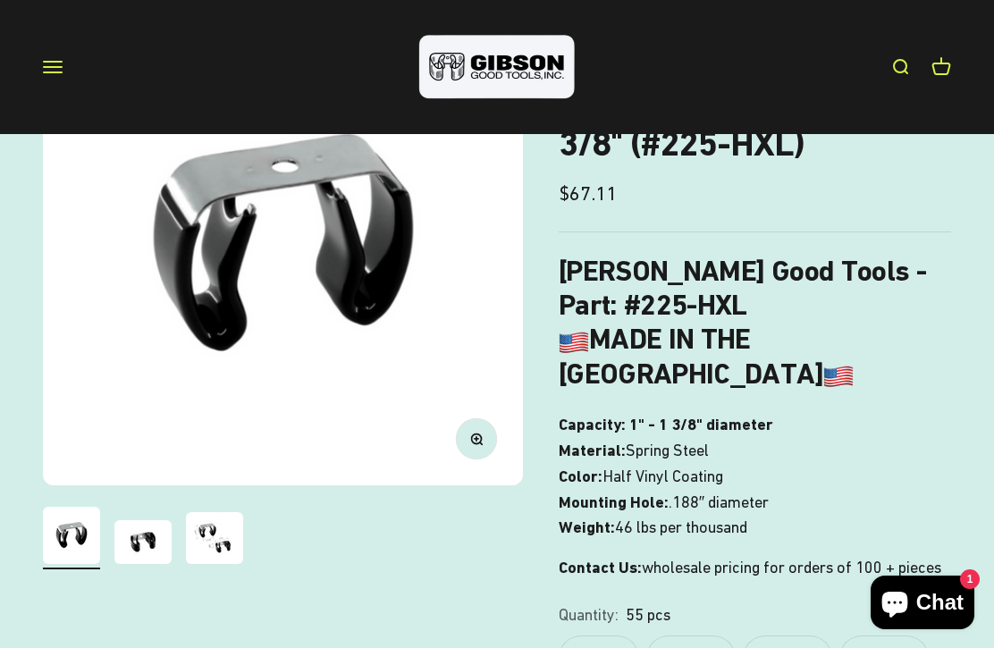
scroll to position [226, 0]
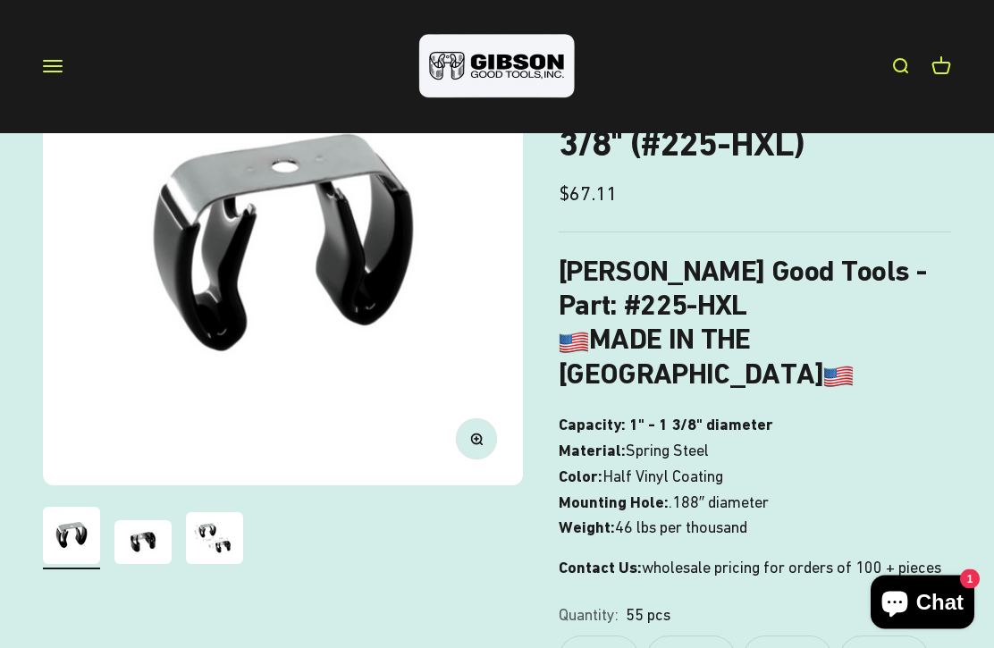
click at [153, 543] on img "Go to item 2" at bounding box center [142, 543] width 57 height 44
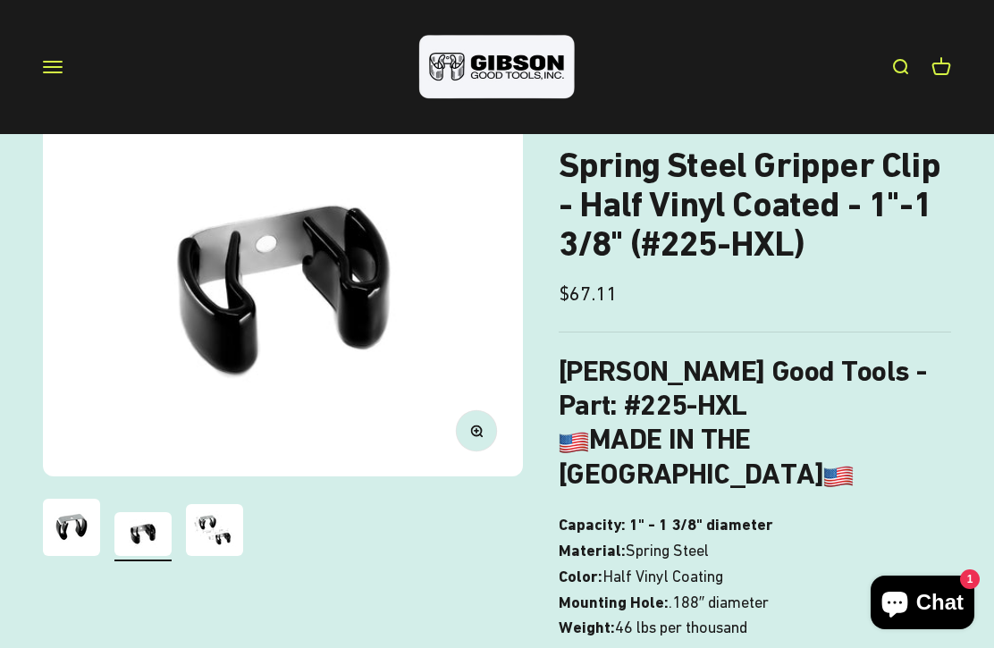
scroll to position [125, 0]
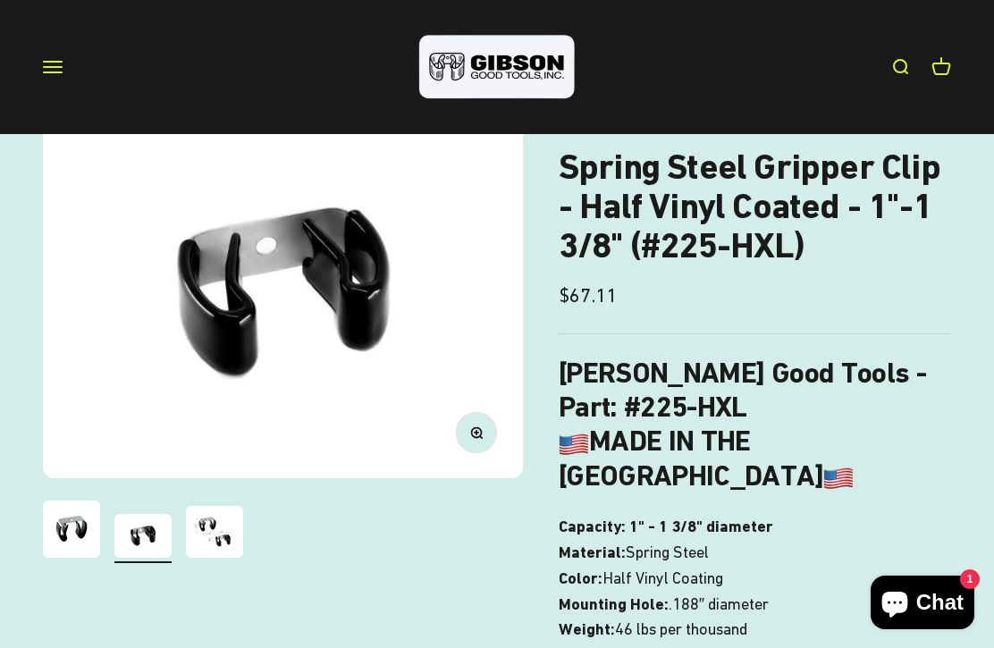
click at [237, 537] on img "Go to item 3" at bounding box center [214, 532] width 57 height 52
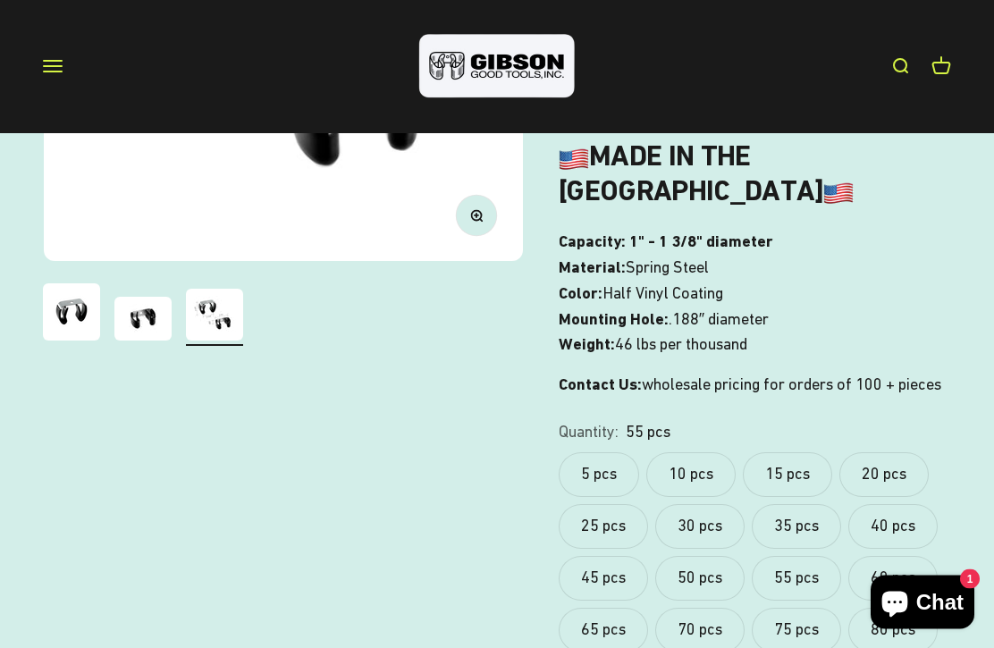
scroll to position [410, 0]
click at [597, 461] on label "5 pcs" at bounding box center [599, 475] width 80 height 45
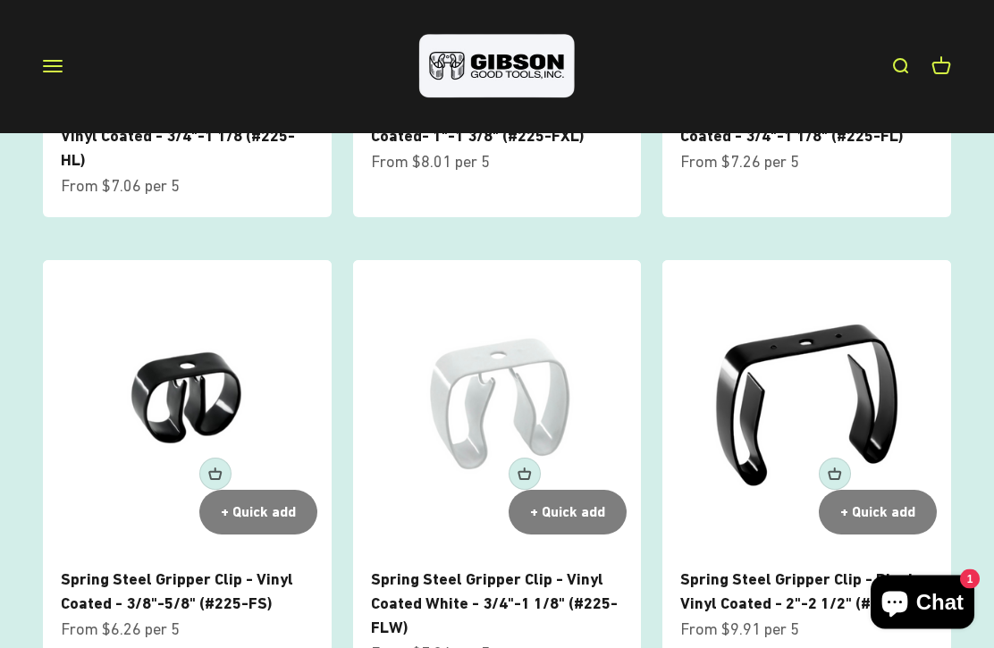
scroll to position [1536, 0]
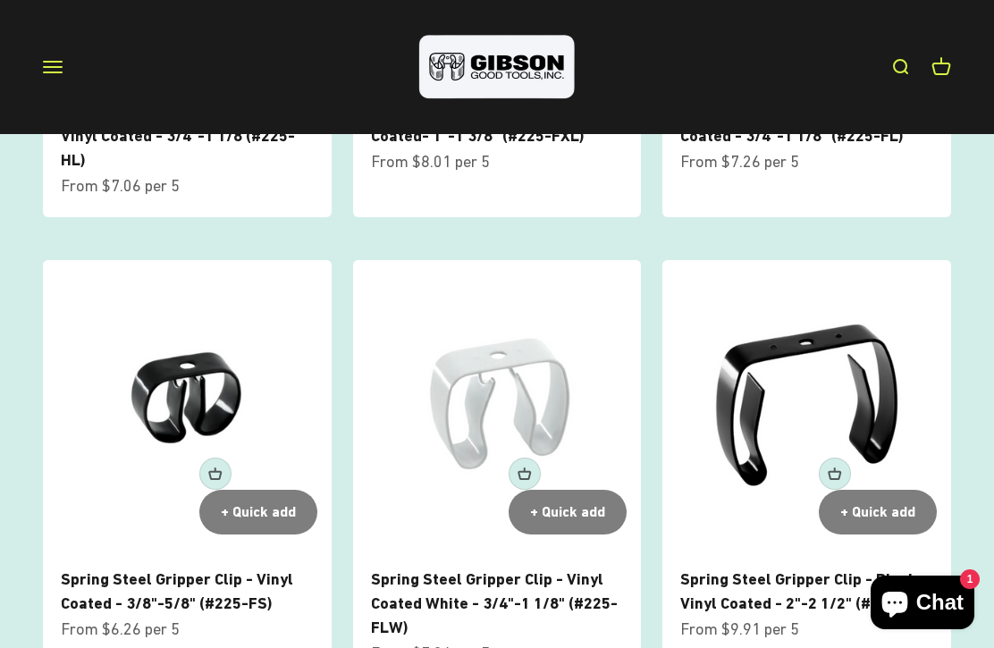
click at [504, 385] on img at bounding box center [497, 404] width 289 height 289
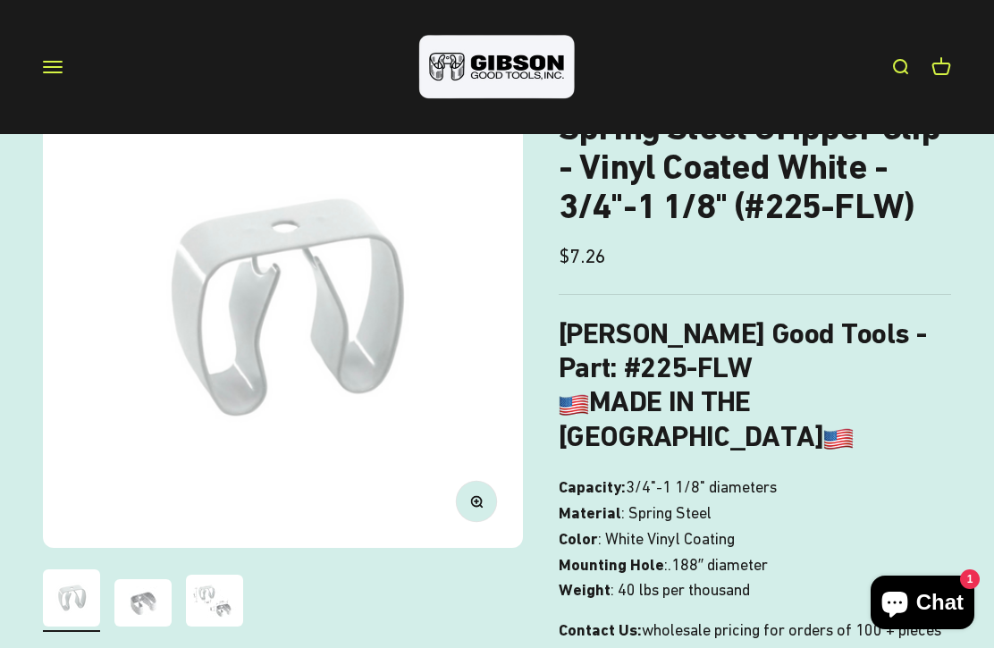
scroll to position [194, 0]
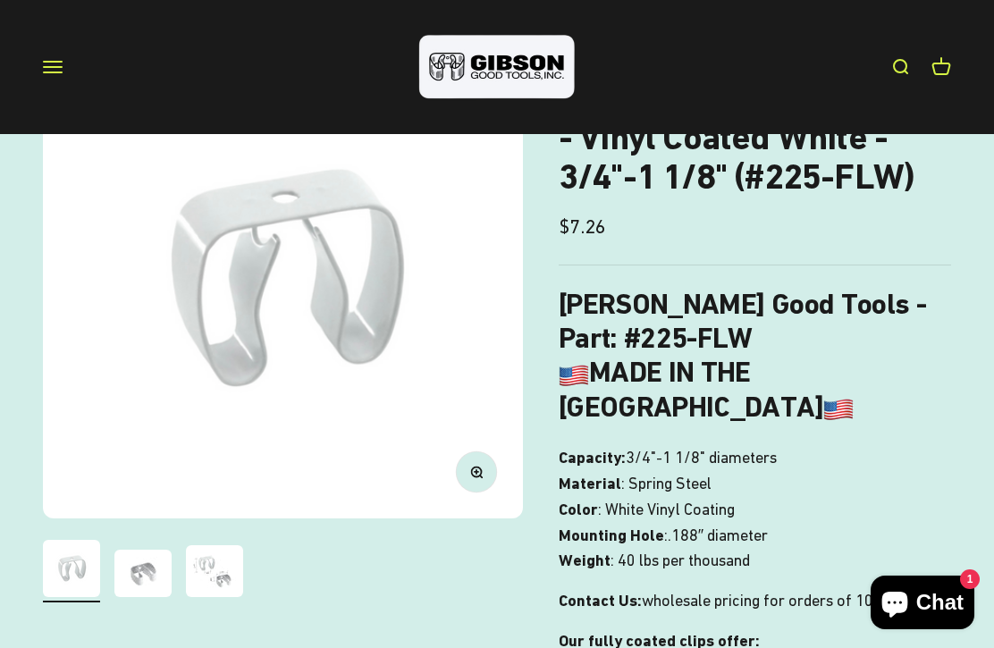
click at [228, 568] on img "Go to item 3" at bounding box center [214, 572] width 57 height 52
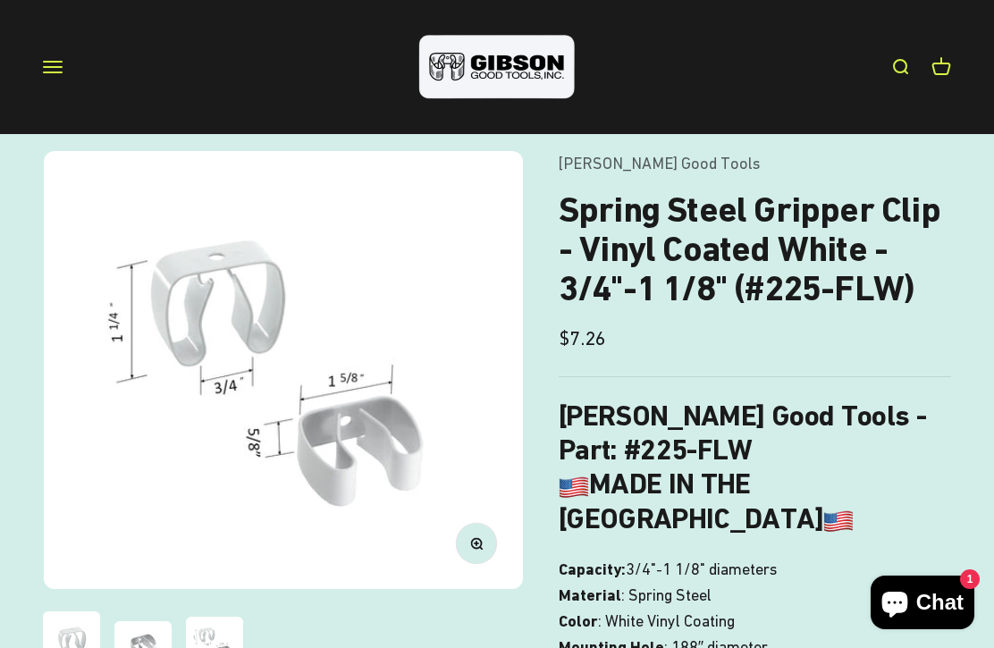
scroll to position [80, 0]
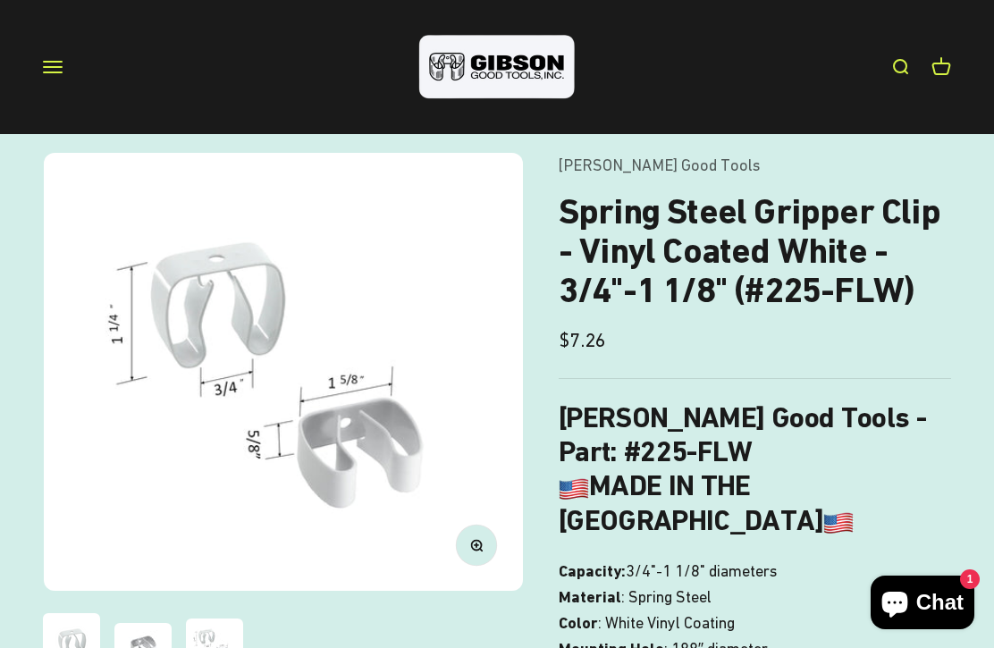
click at [55, 71] on button "Open navigation menu" at bounding box center [53, 67] width 20 height 20
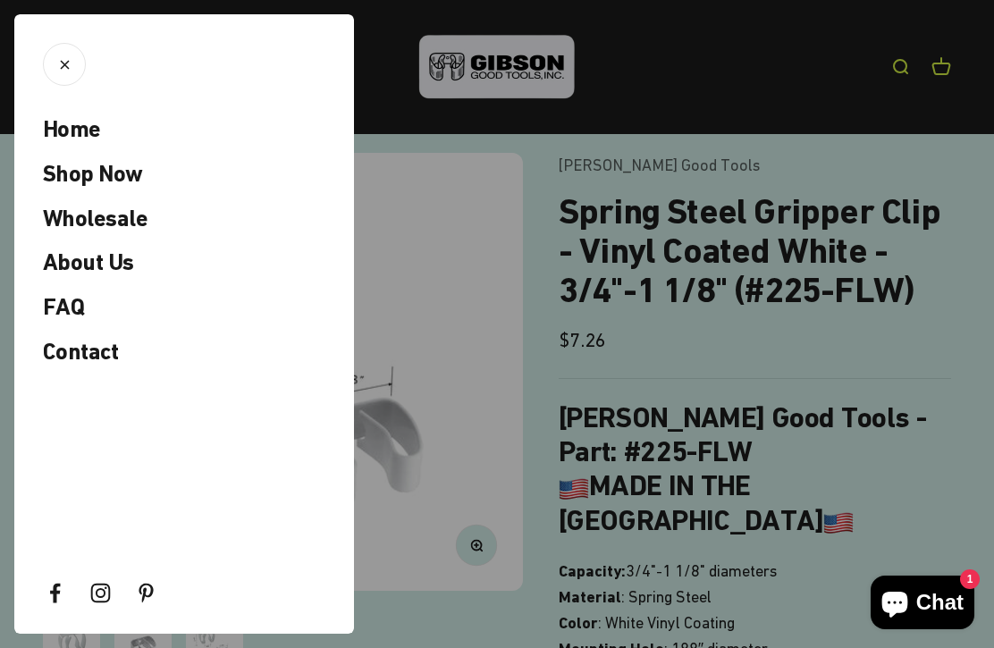
click at [90, 347] on span "Contact" at bounding box center [80, 351] width 75 height 27
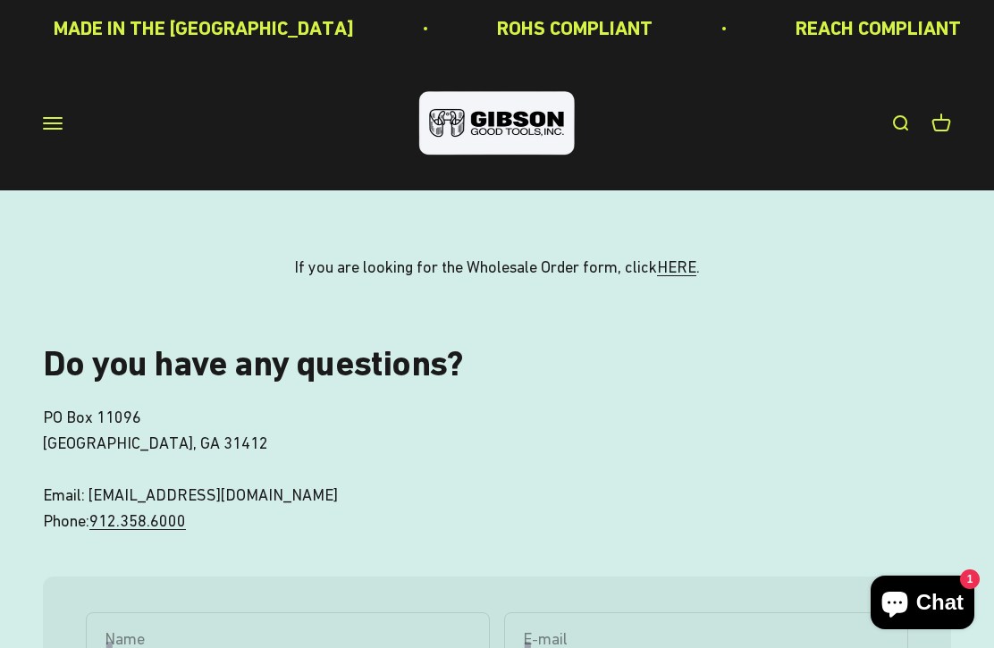
click at [58, 121] on button "Open navigation menu" at bounding box center [53, 124] width 20 height 20
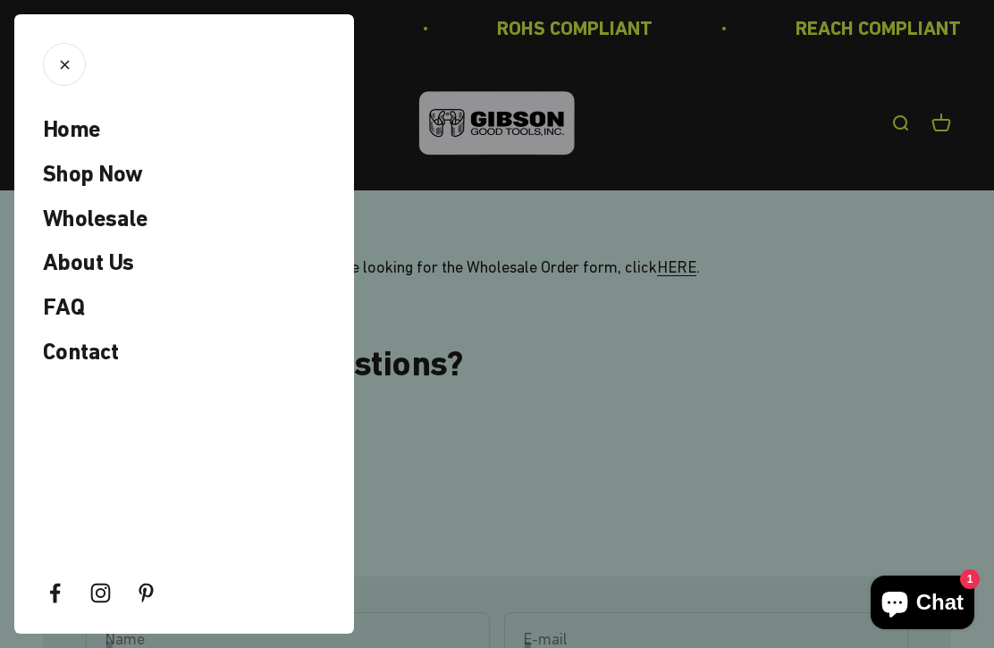
click at [68, 56] on icon "Close" at bounding box center [64, 64] width 17 height 17
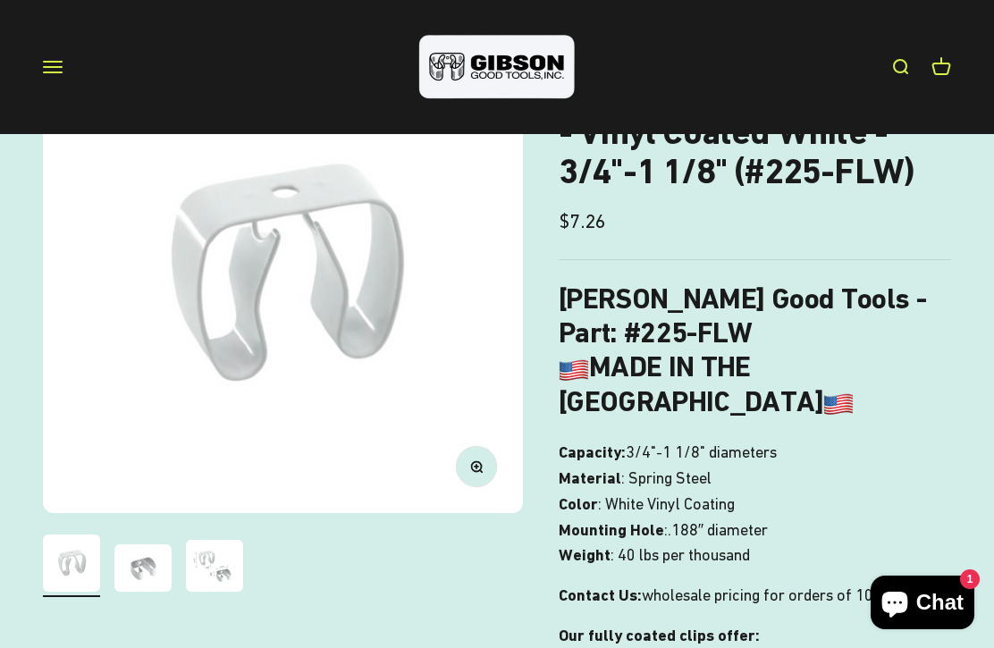
scroll to position [205, 0]
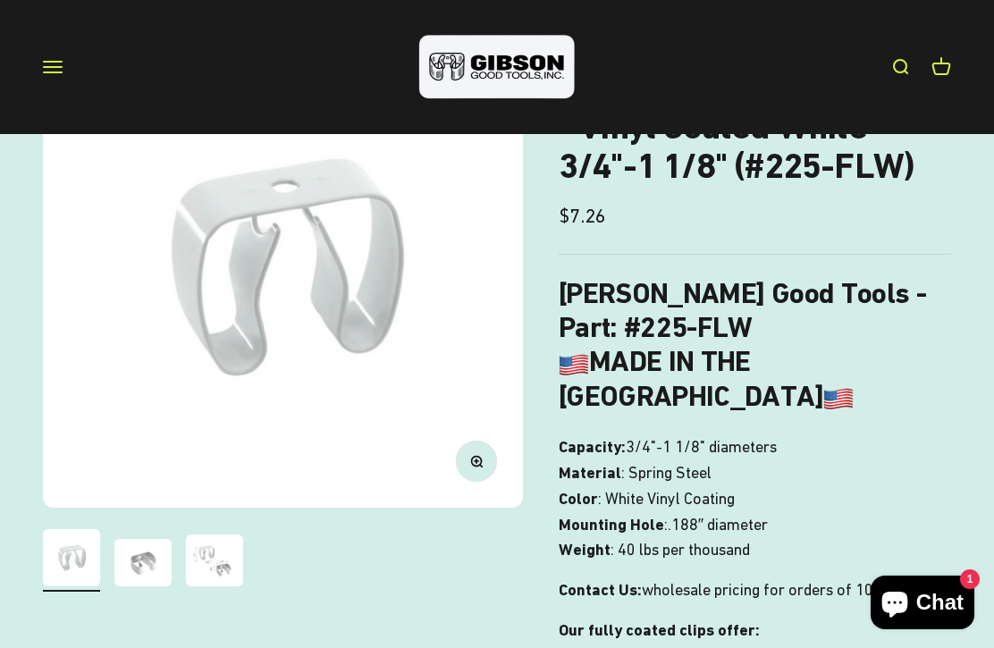
click at [152, 564] on img "Go to item 2" at bounding box center [142, 562] width 57 height 47
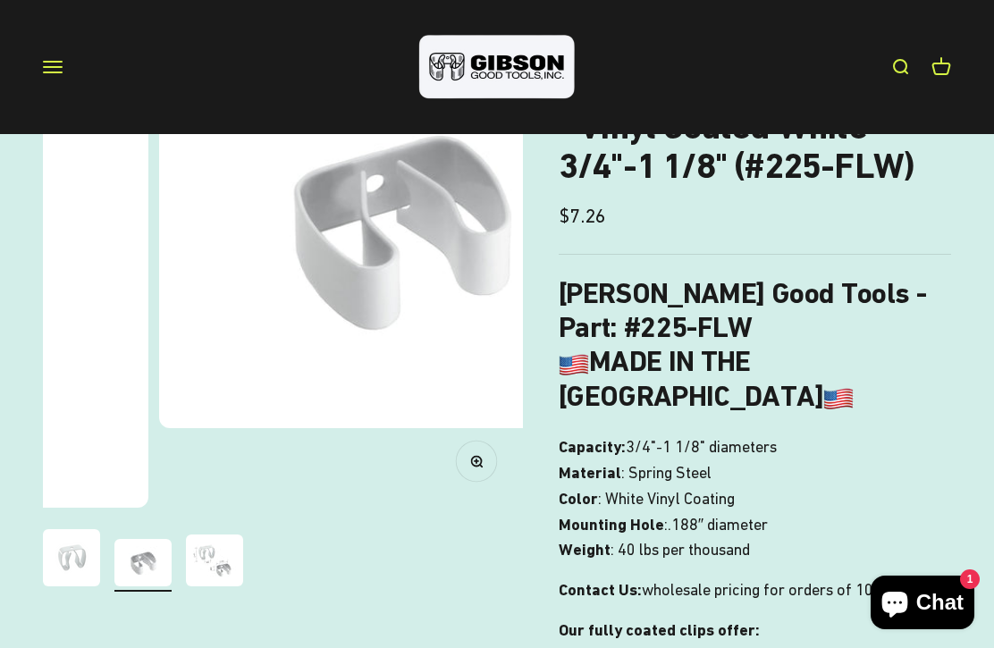
scroll to position [0, 491]
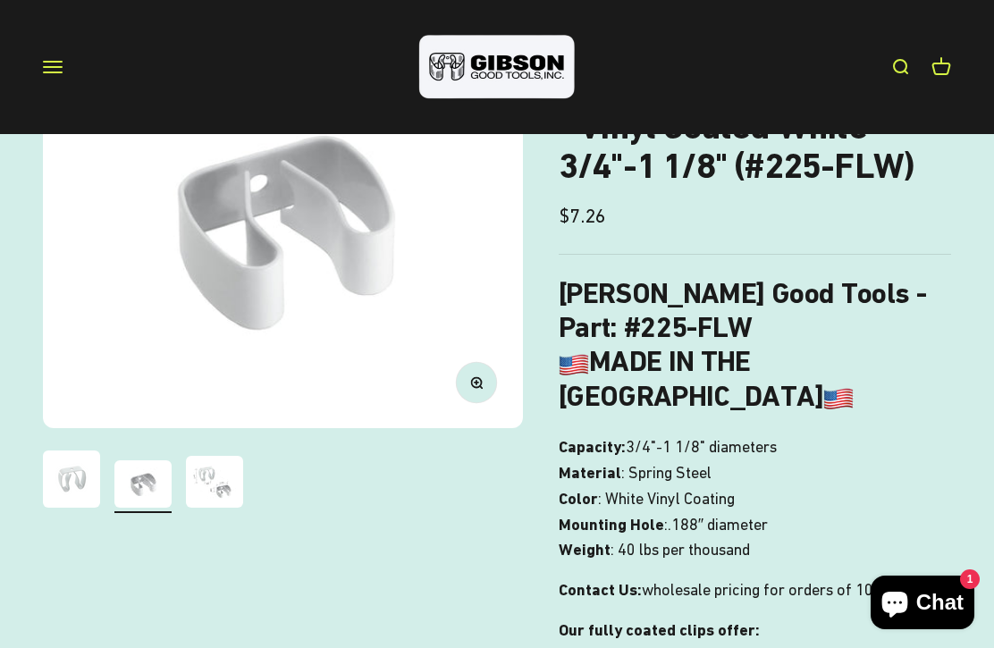
click at [231, 495] on img "Go to item 3" at bounding box center [214, 482] width 57 height 52
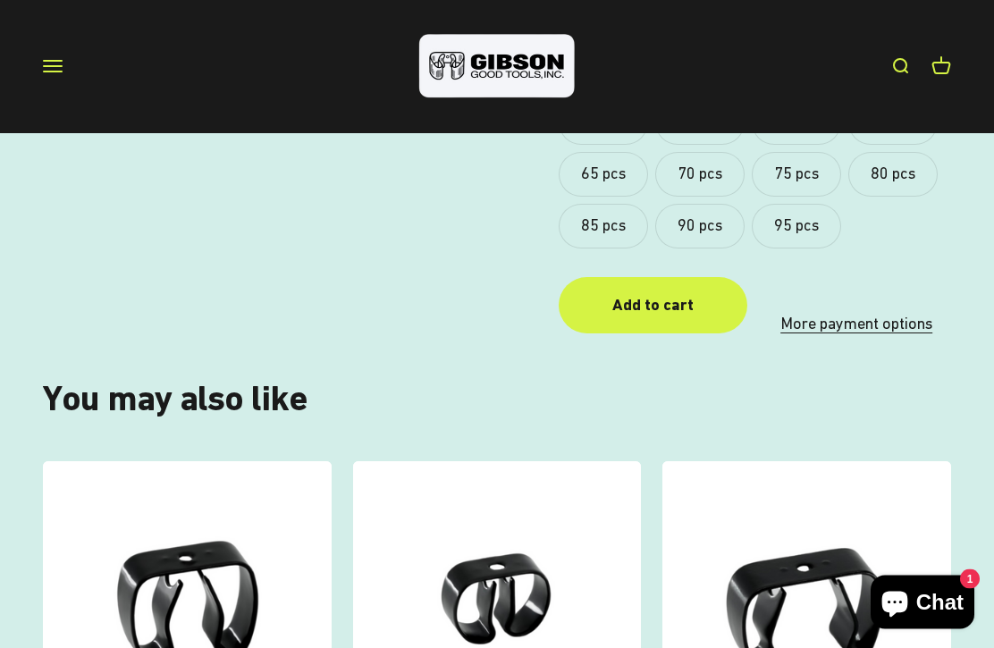
scroll to position [1088, 0]
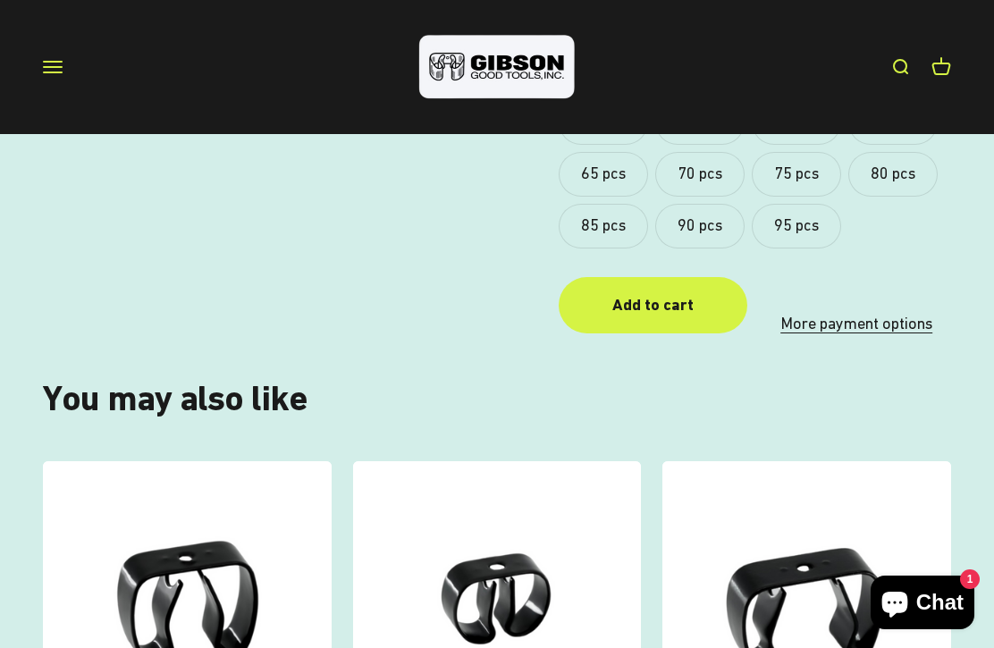
click at [854, 311] on link "More payment options" at bounding box center [857, 324] width 190 height 26
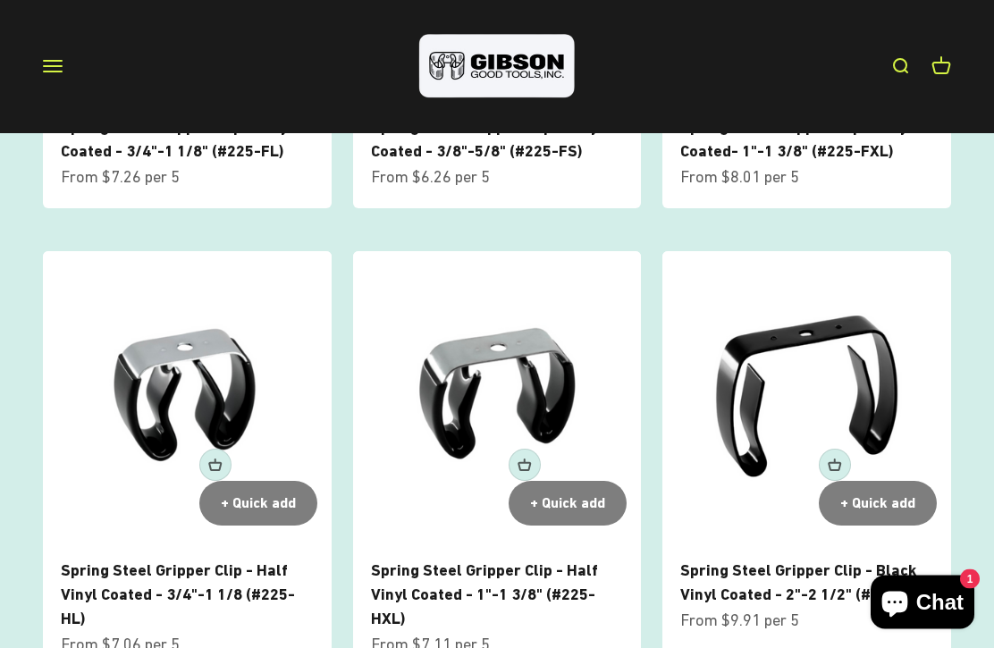
scroll to position [1748, 0]
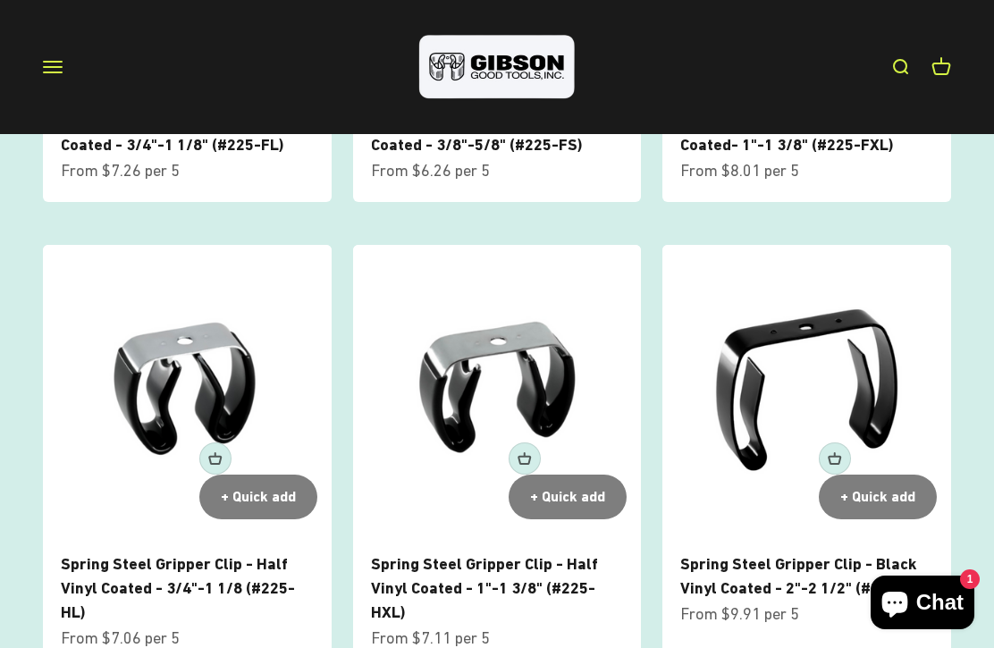
click at [194, 384] on img at bounding box center [187, 389] width 289 height 289
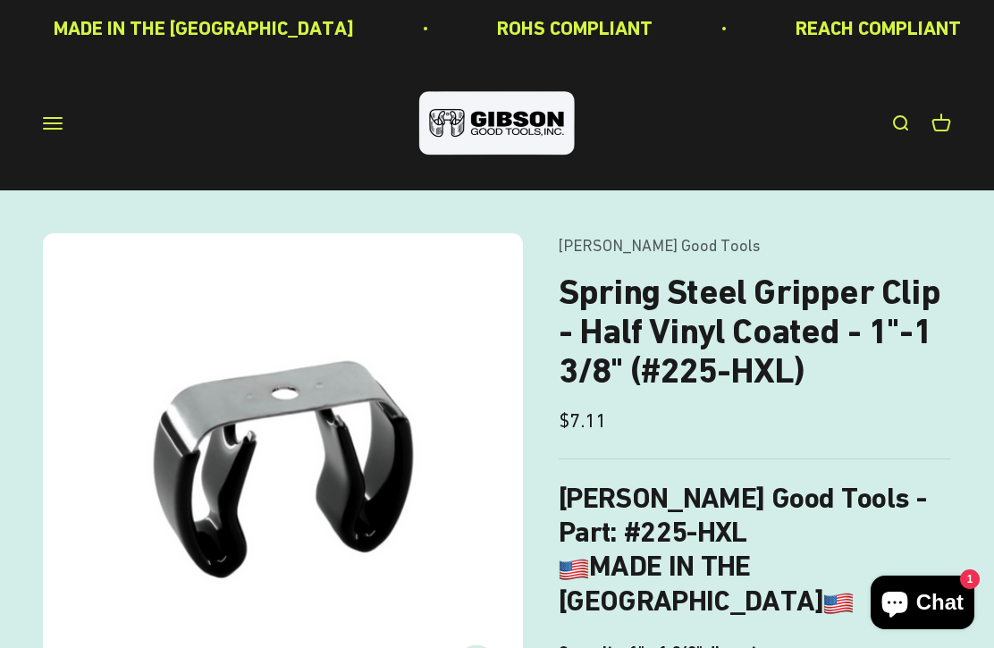
scroll to position [1, 0]
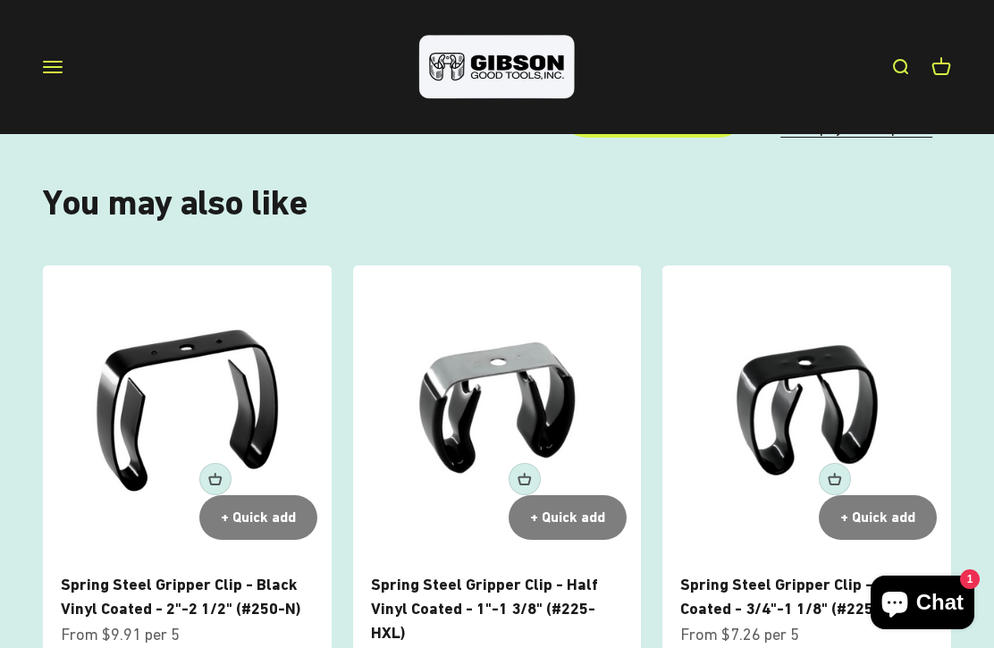
scroll to position [1062, 0]
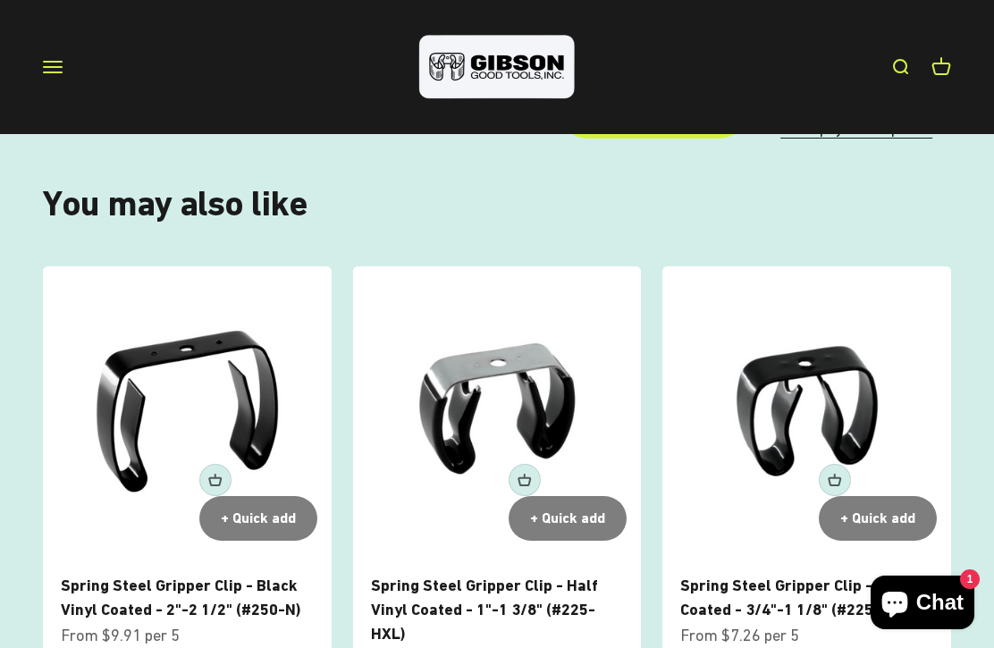
click at [528, 576] on link "Spring Steel Gripper Clip - Half Vinyl Coated - 1"-1 3/8" (#225-HXL)" at bounding box center [484, 609] width 227 height 67
